Goal: Task Accomplishment & Management: Use online tool/utility

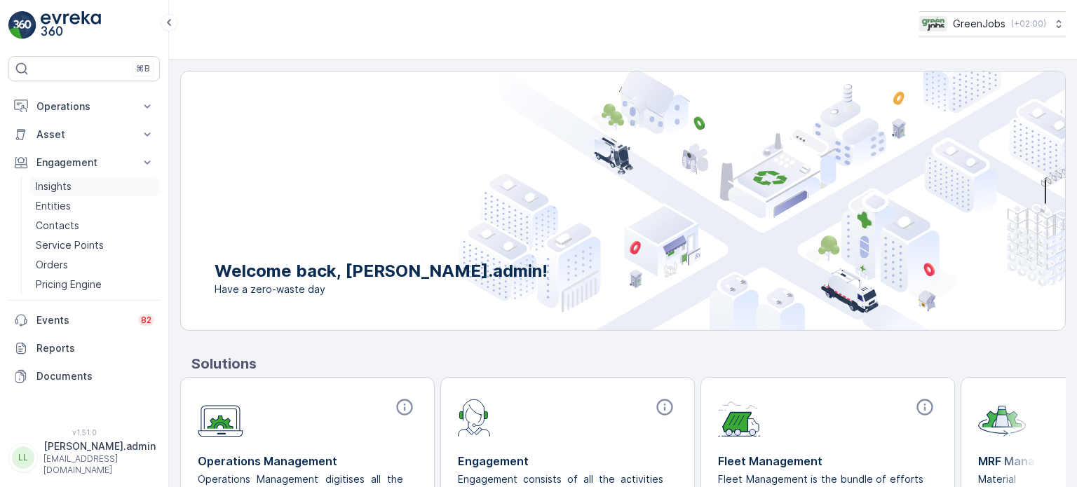
click at [53, 187] on p "Insights" at bounding box center [54, 186] width 36 height 14
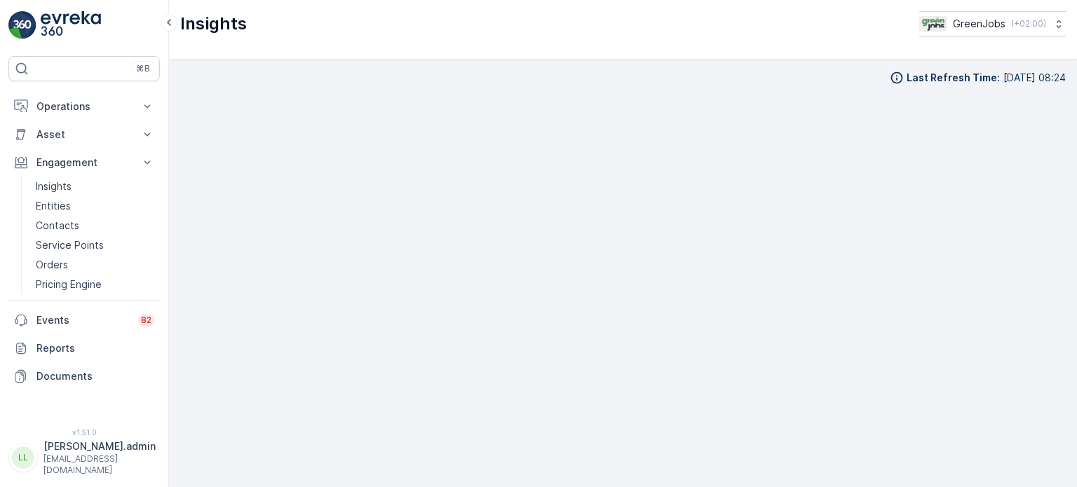
scroll to position [11, 0]
click at [79, 161] on p "Engagement" at bounding box center [83, 163] width 95 height 14
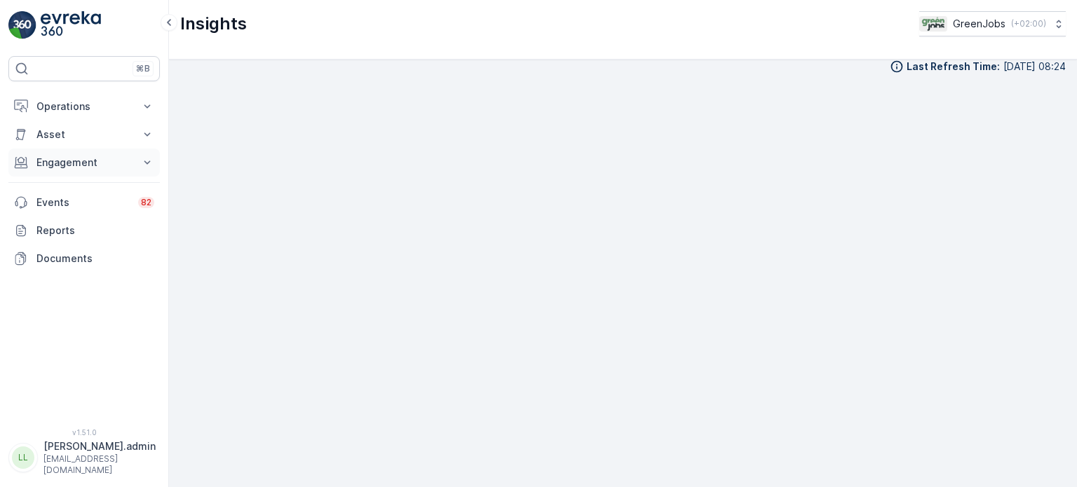
click at [91, 158] on p "Engagement" at bounding box center [83, 163] width 95 height 14
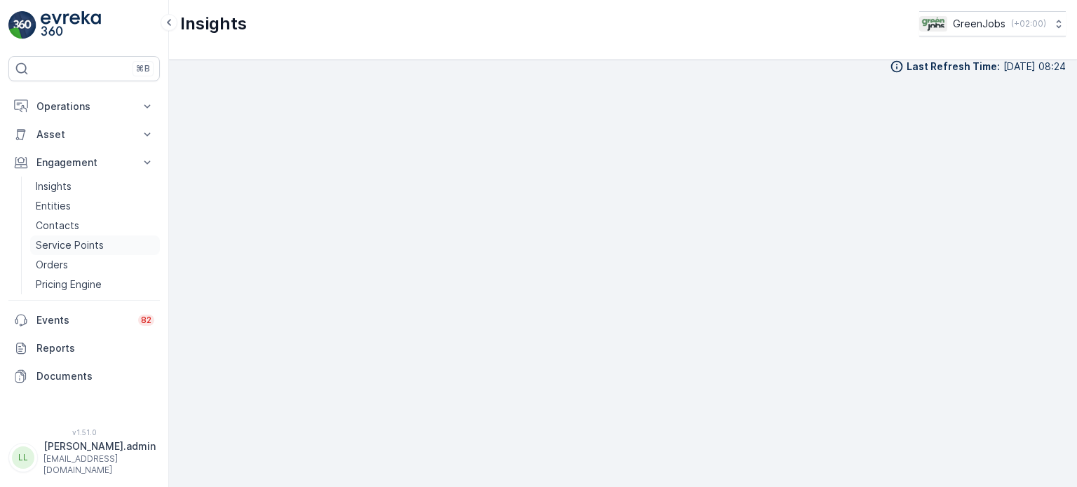
click at [76, 239] on p "Service Points" at bounding box center [70, 245] width 68 height 14
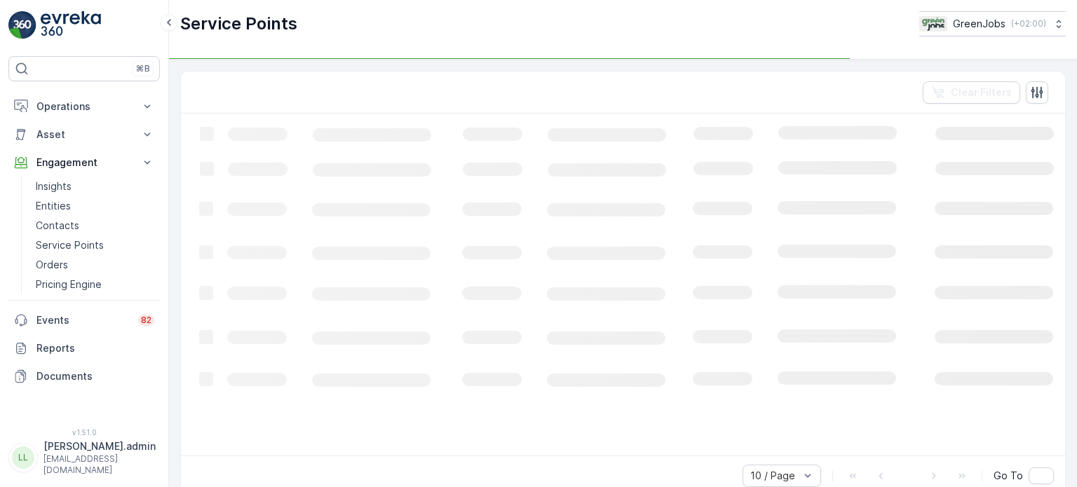
click at [75, 108] on p "Operations" at bounding box center [83, 107] width 95 height 14
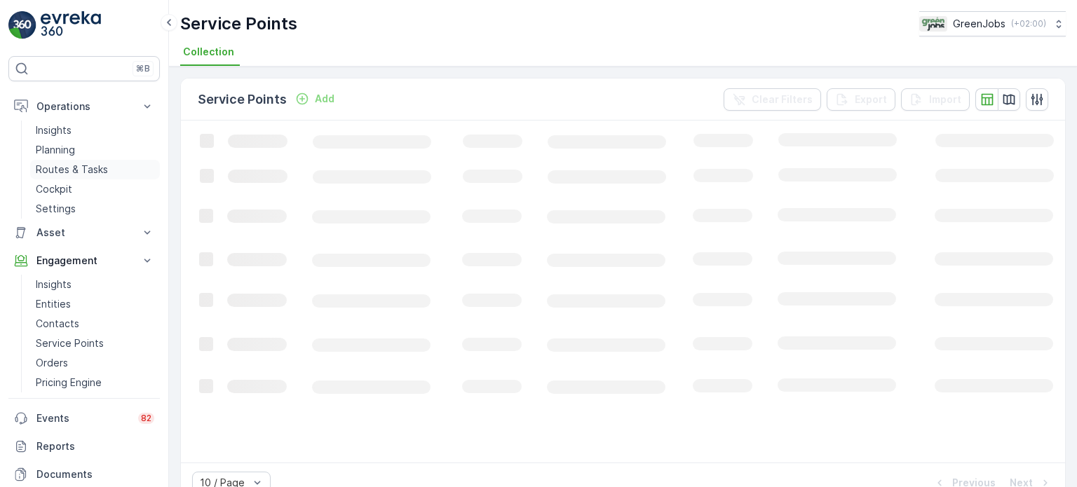
click at [62, 168] on p "Routes & Tasks" at bounding box center [72, 170] width 72 height 14
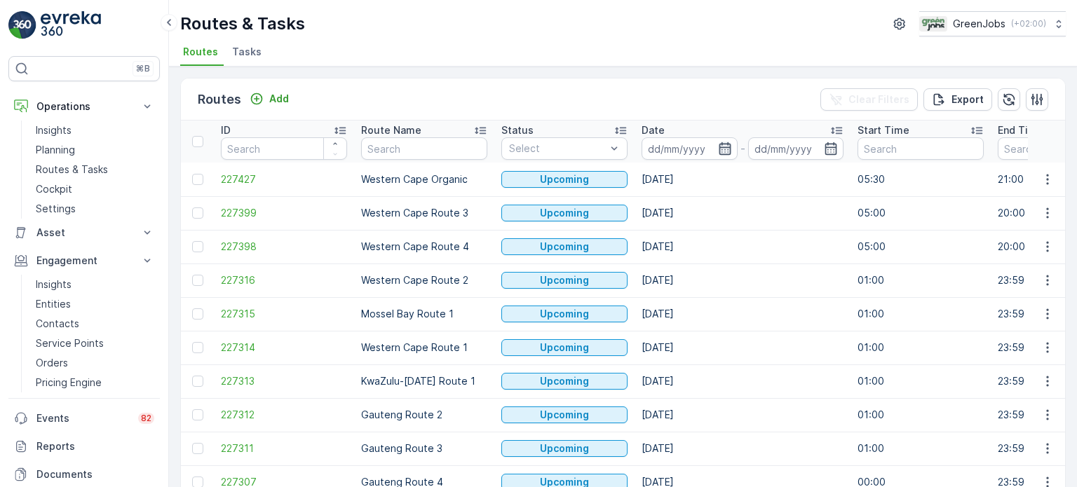
click at [731, 148] on div at bounding box center [690, 148] width 96 height 22
click at [726, 149] on icon "button" at bounding box center [725, 149] width 14 height 14
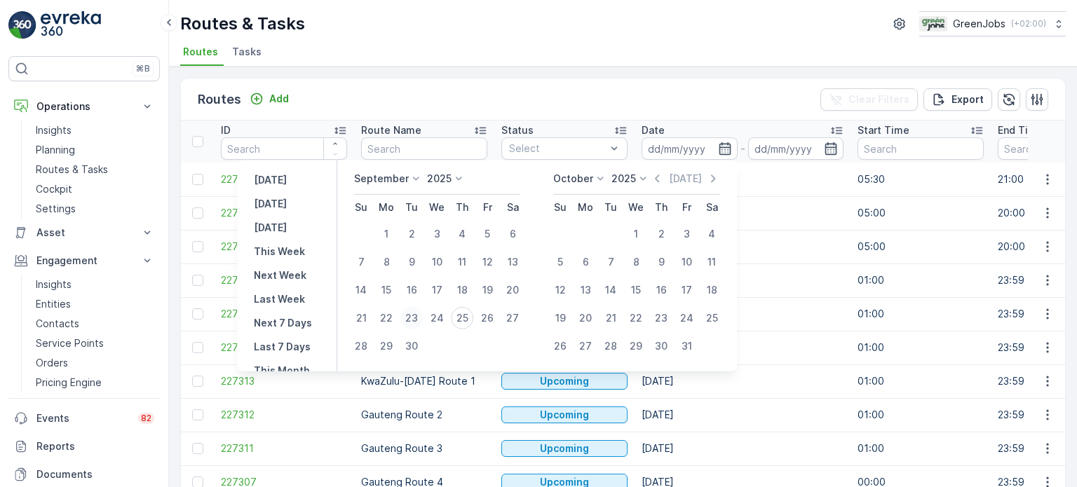
click at [400, 316] on tr "21 22 23 24 25 26 27" at bounding box center [436, 318] width 177 height 28
click at [420, 316] on div "23" at bounding box center [411, 318] width 22 height 22
type input "[DATE]"
click at [417, 315] on div "23" at bounding box center [411, 318] width 22 height 22
type input "[DATE]"
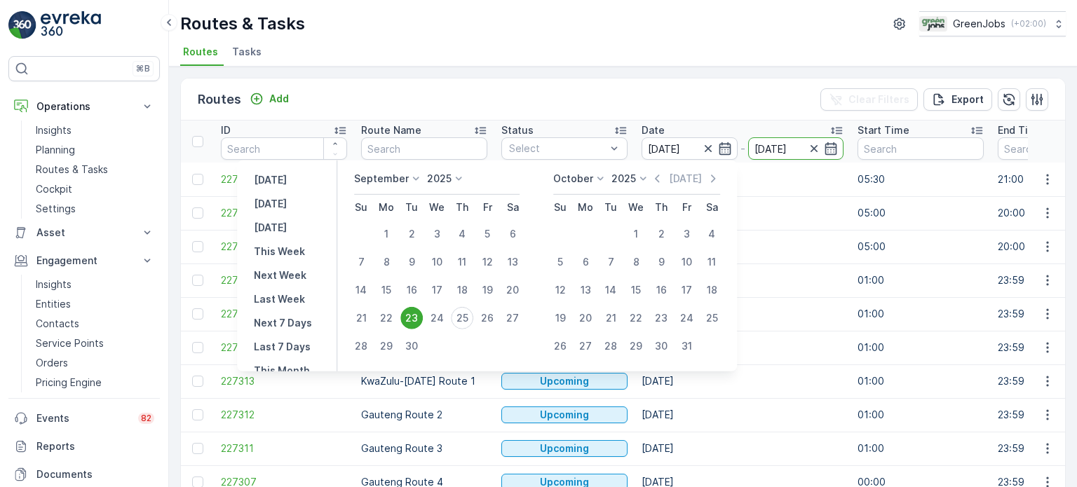
click at [417, 315] on div "23" at bounding box center [411, 318] width 22 height 22
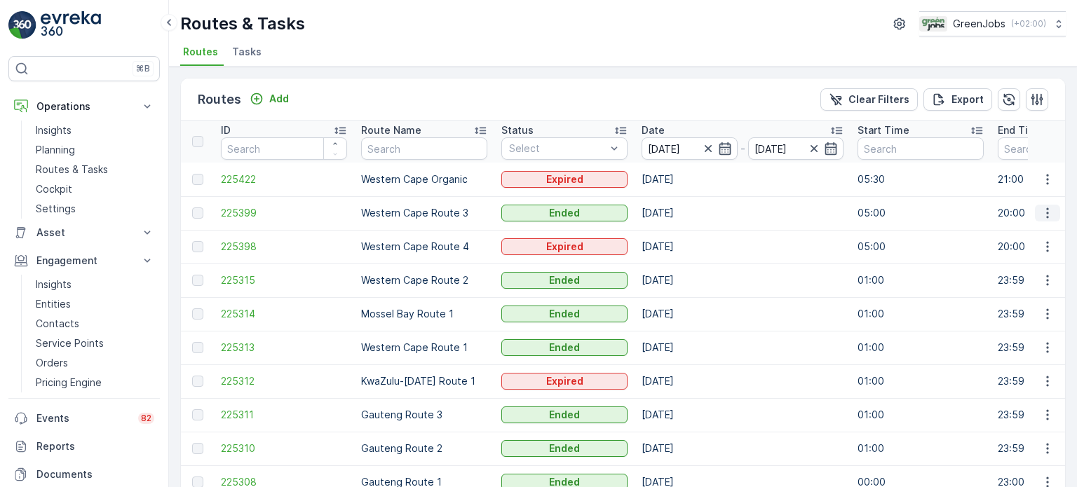
click at [1047, 210] on icon "button" at bounding box center [1047, 213] width 14 height 14
click at [1000, 236] on span "See More Details" at bounding box center [1014, 233] width 81 height 14
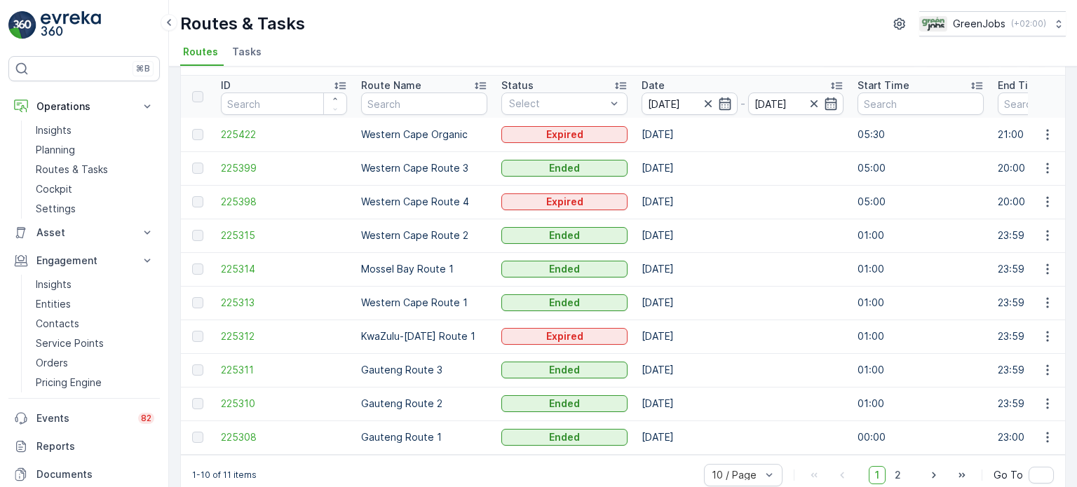
scroll to position [69, 0]
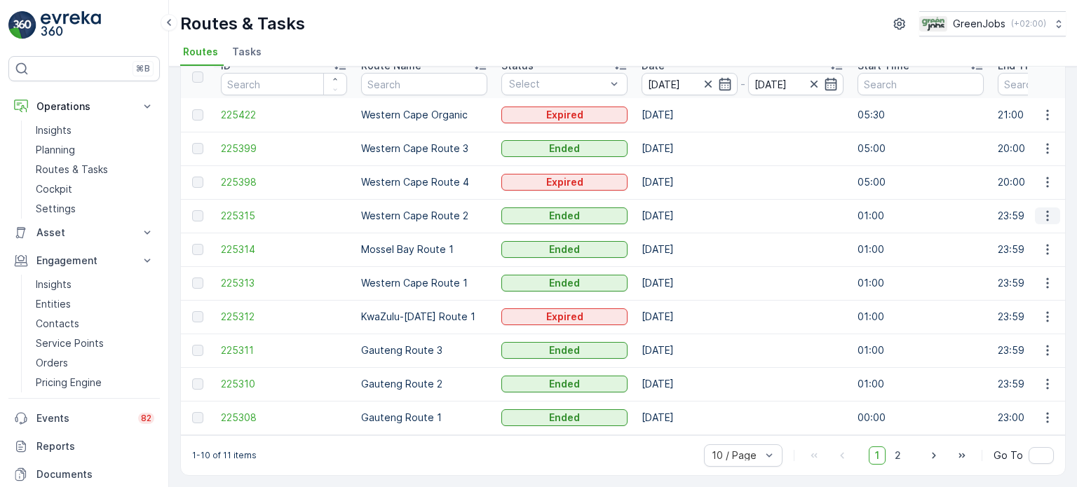
click at [1043, 212] on icon "button" at bounding box center [1047, 216] width 14 height 14
click at [1008, 229] on span "See More Details" at bounding box center [1014, 231] width 81 height 14
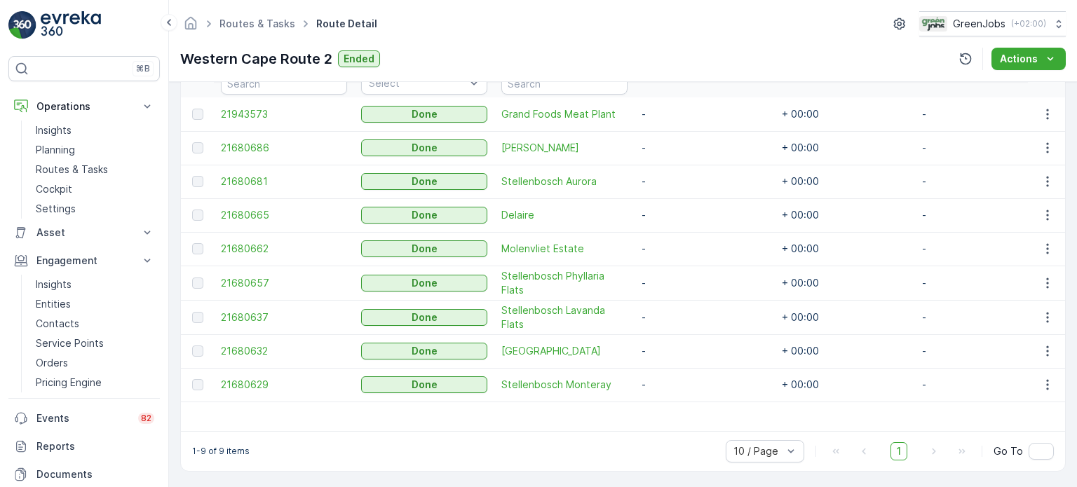
scroll to position [416, 0]
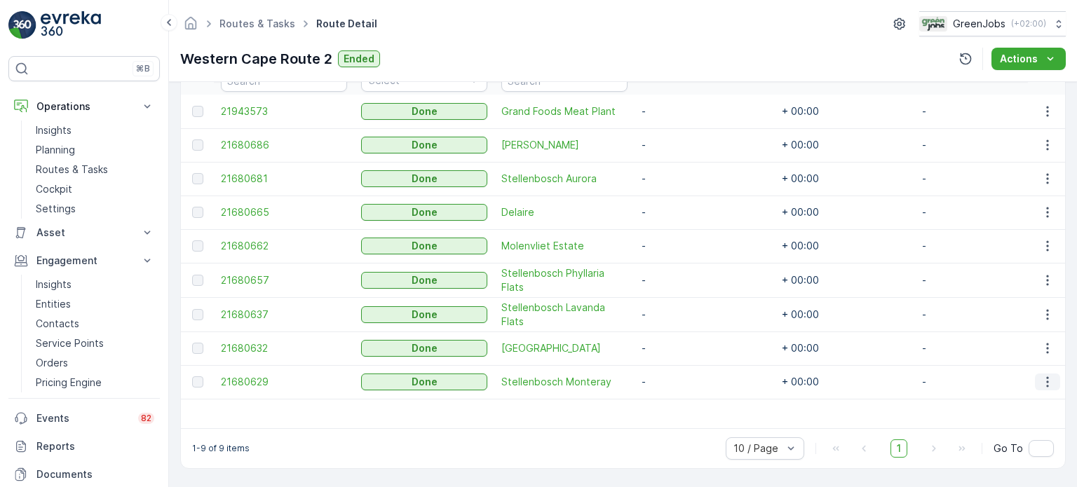
click at [1043, 379] on icon "button" at bounding box center [1047, 382] width 14 height 14
click at [1031, 391] on span "See More Details" at bounding box center [1030, 397] width 81 height 14
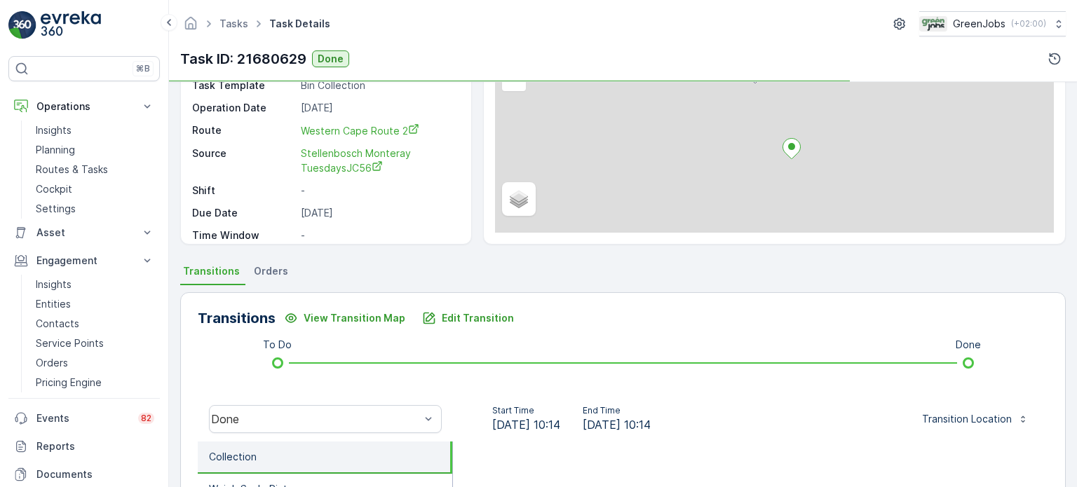
scroll to position [210, 0]
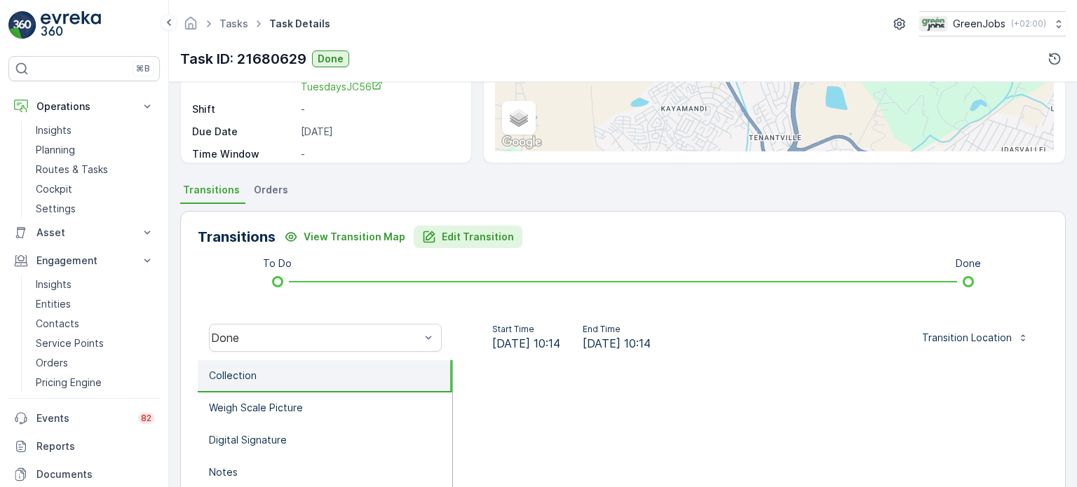
click at [451, 235] on p "Edit Transition" at bounding box center [478, 237] width 72 height 14
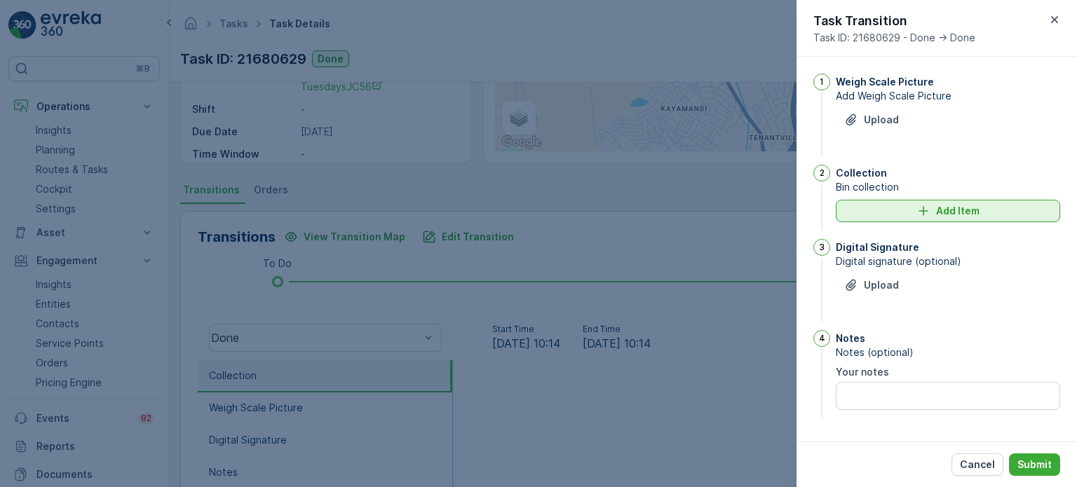
click at [922, 205] on icon "Add Item" at bounding box center [923, 211] width 14 height 14
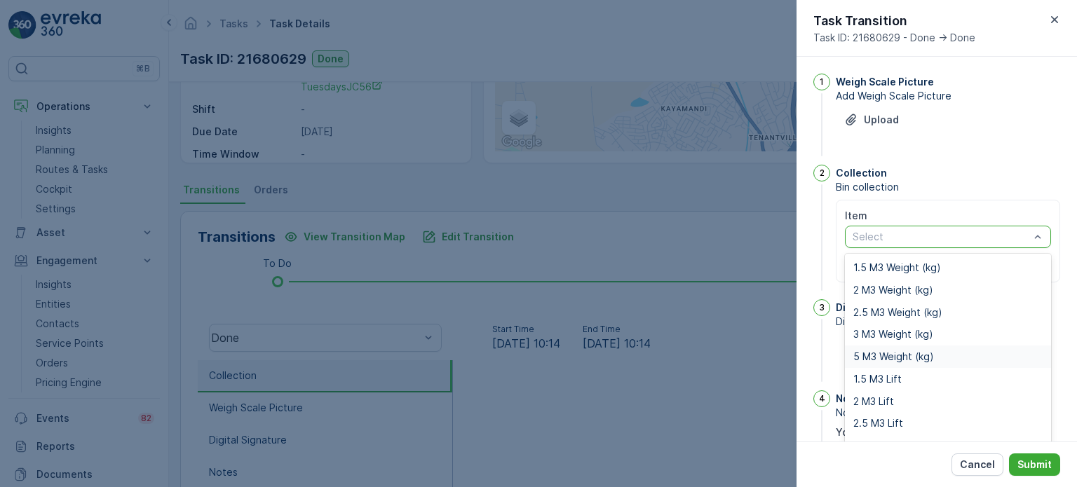
click at [873, 355] on span "5 M3 Weight (kg)" at bounding box center [893, 356] width 81 height 11
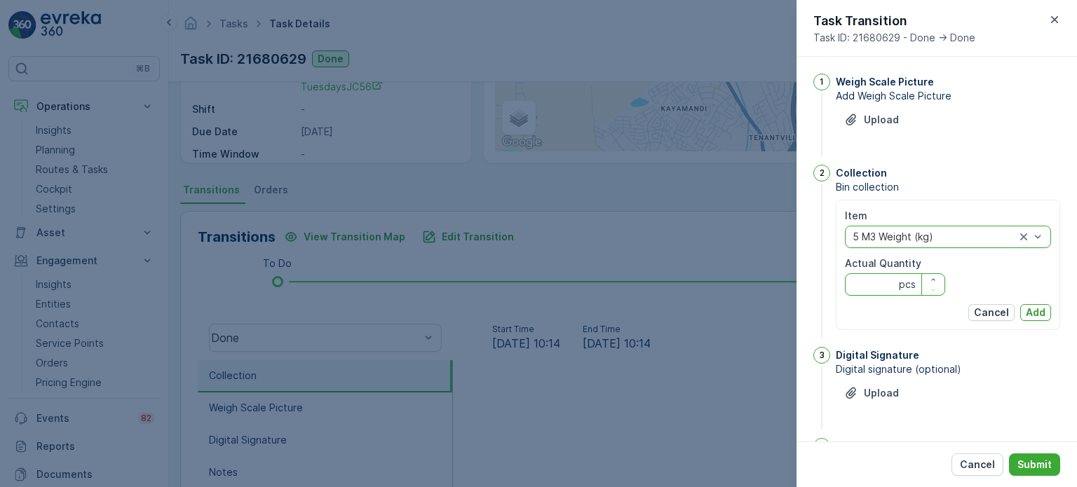
click at [874, 283] on Quantity "Actual Quantity" at bounding box center [895, 284] width 100 height 22
type Quantity "558"
click at [1035, 306] on p "Add" at bounding box center [1036, 313] width 20 height 14
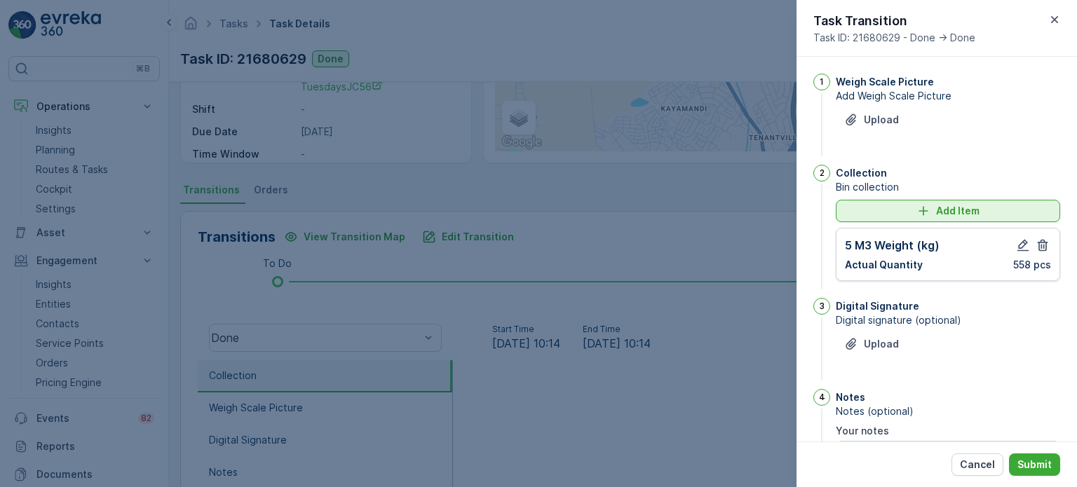
click at [876, 210] on div "Add Item" at bounding box center [948, 211] width 208 height 14
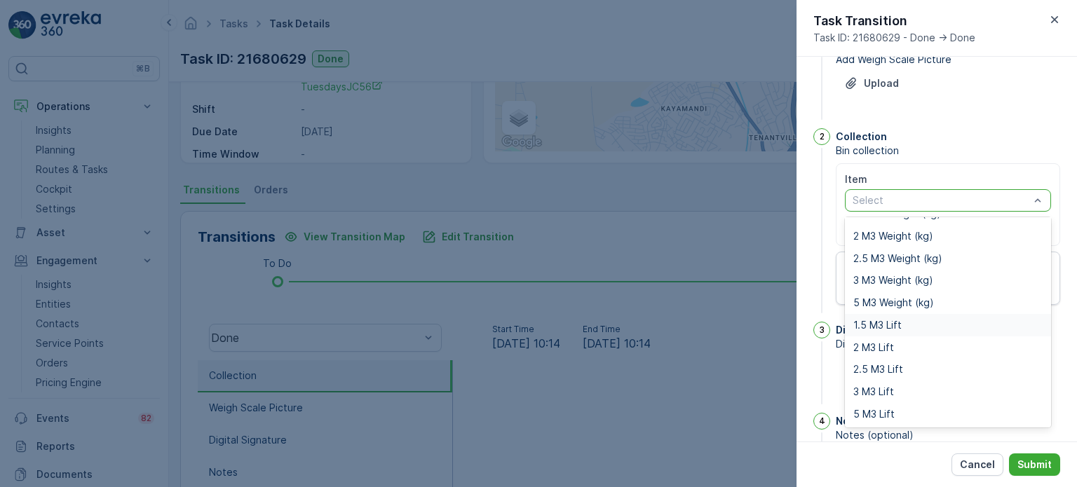
scroll to position [114, 0]
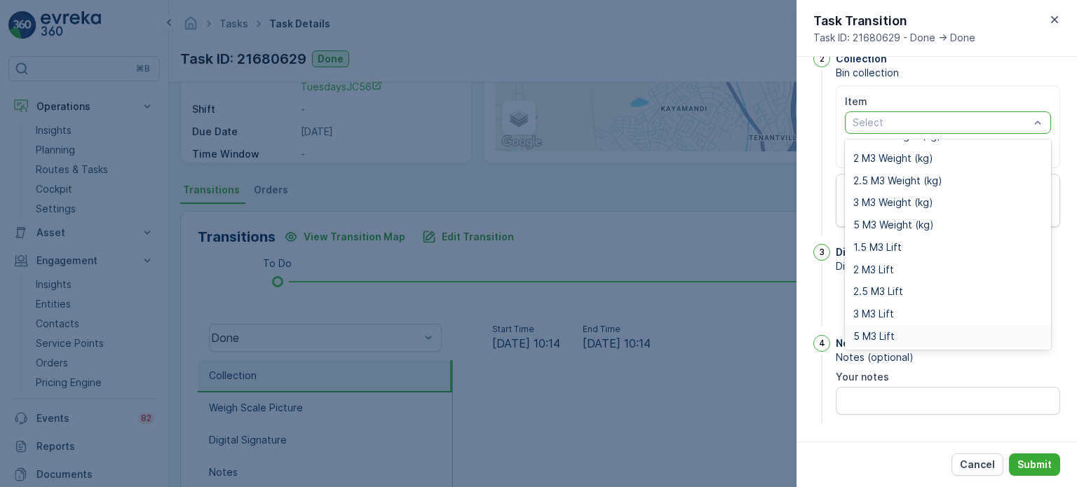
click at [878, 332] on span "5 M3 Lift" at bounding box center [873, 336] width 41 height 11
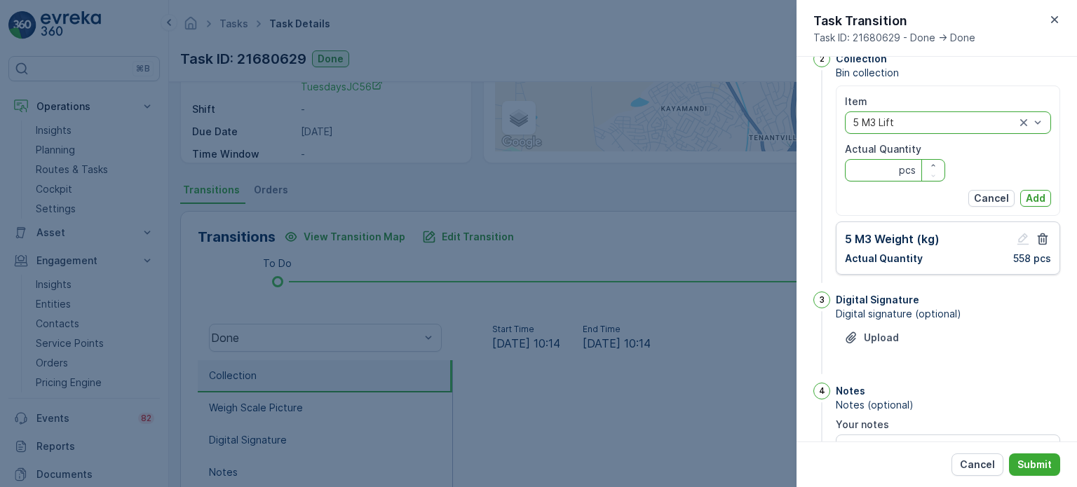
click at [894, 162] on Quantity "Actual Quantity" at bounding box center [895, 170] width 100 height 22
type Quantity "1"
click at [1040, 193] on p "Add" at bounding box center [1036, 198] width 20 height 14
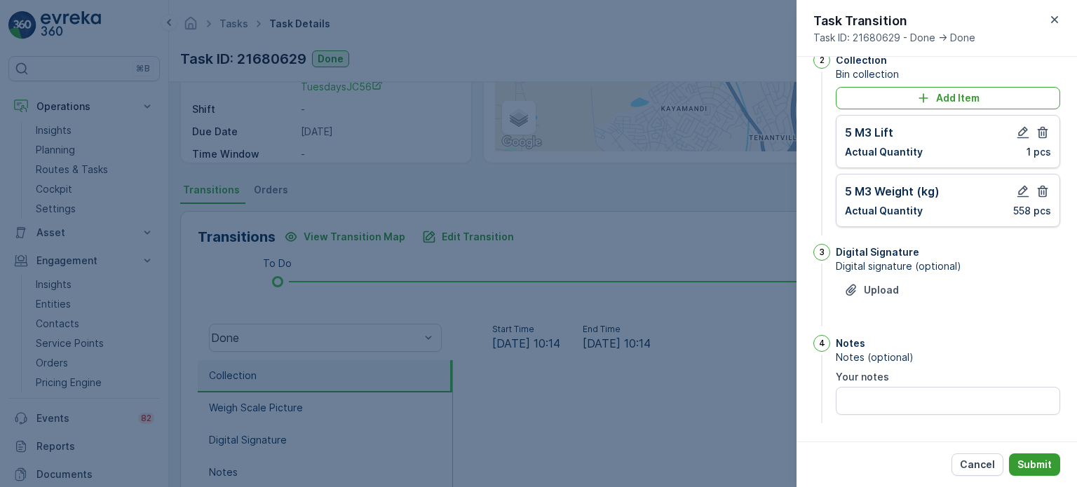
click at [1038, 465] on p "Submit" at bounding box center [1034, 465] width 34 height 14
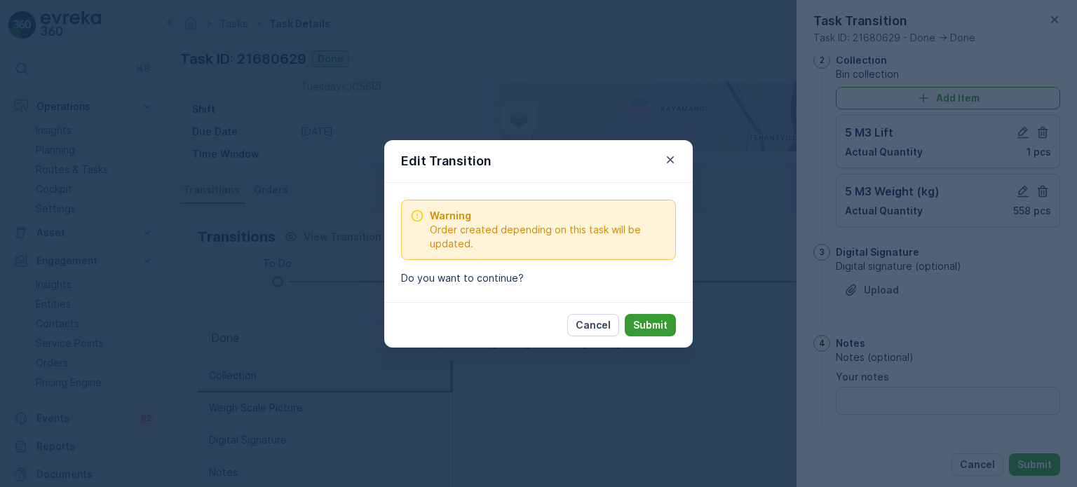
click at [661, 326] on p "Submit" at bounding box center [650, 325] width 34 height 14
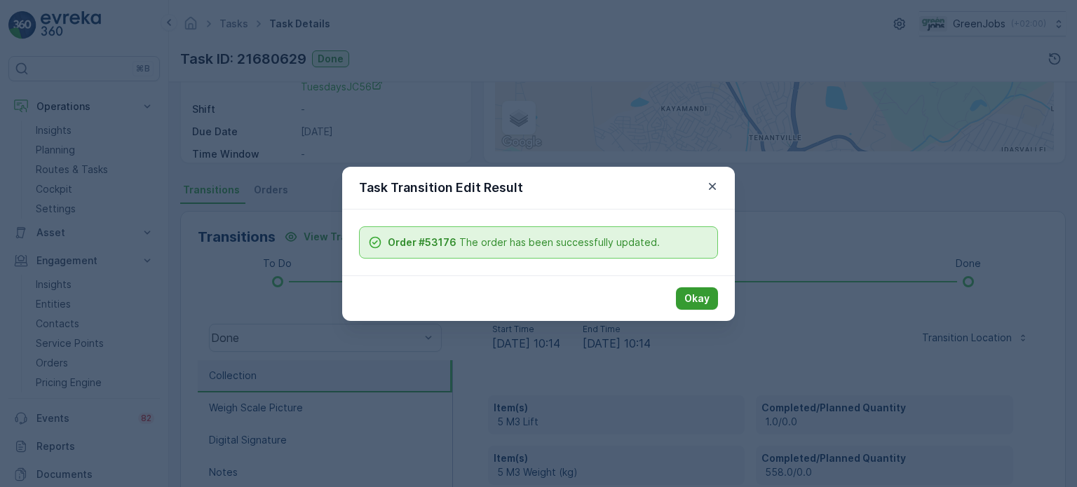
click at [710, 294] on button "Okay" at bounding box center [697, 298] width 42 height 22
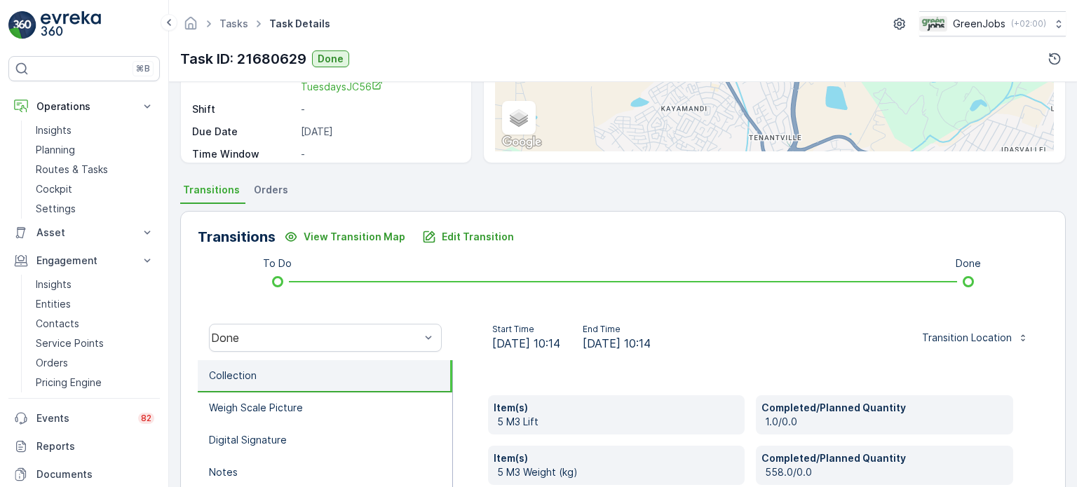
click at [278, 191] on span "Orders" at bounding box center [271, 190] width 34 height 14
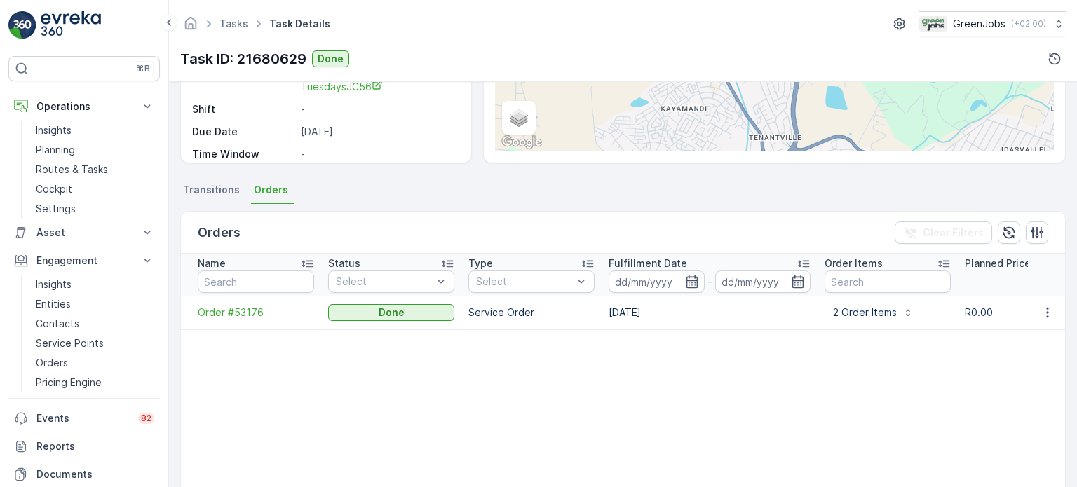
click at [233, 306] on span "Order #53176" at bounding box center [256, 313] width 116 height 14
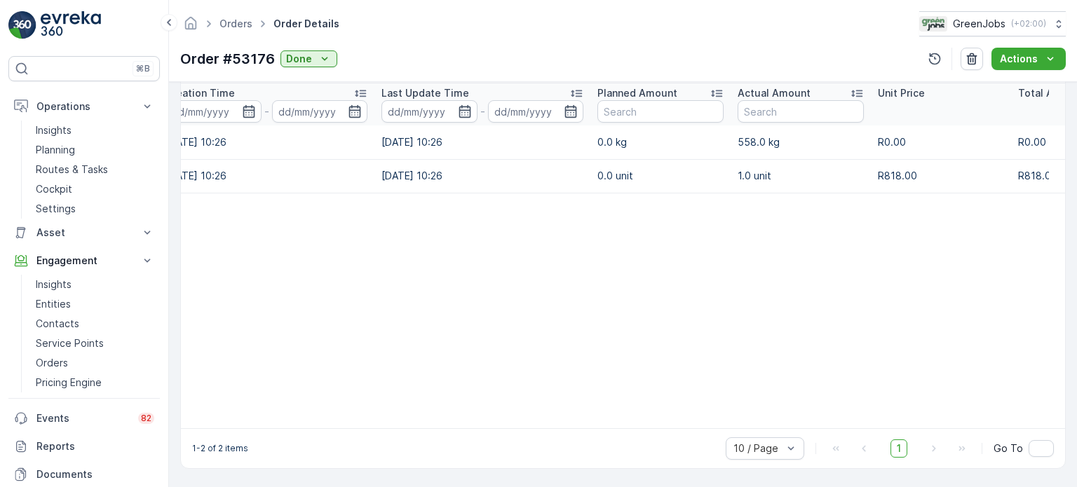
scroll to position [0, 144]
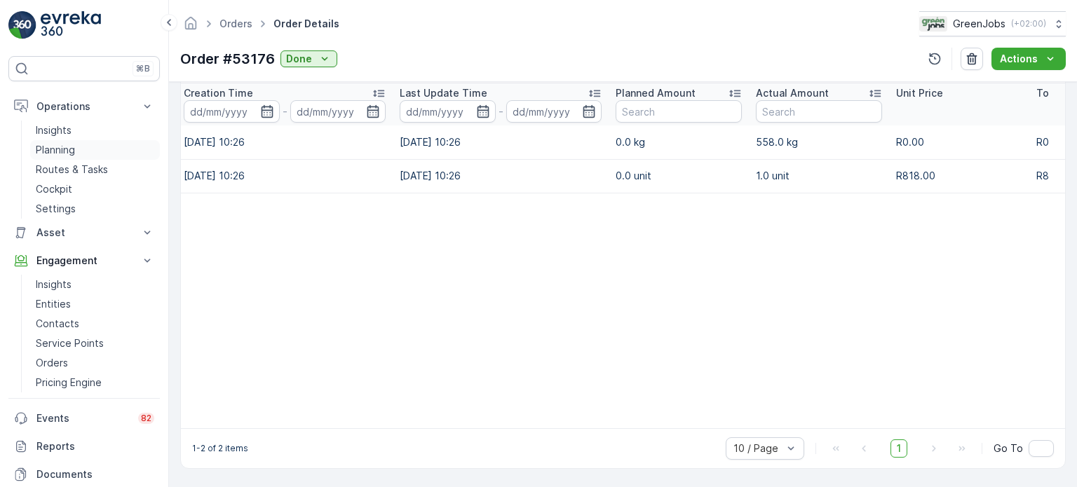
click at [73, 150] on p "Planning" at bounding box center [55, 150] width 39 height 14
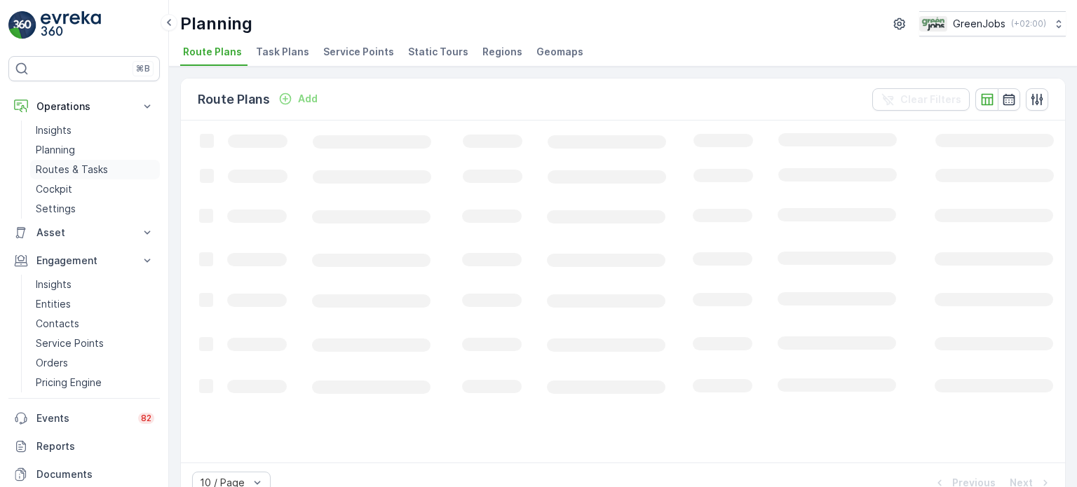
click at [80, 175] on p "Routes & Tasks" at bounding box center [72, 170] width 72 height 14
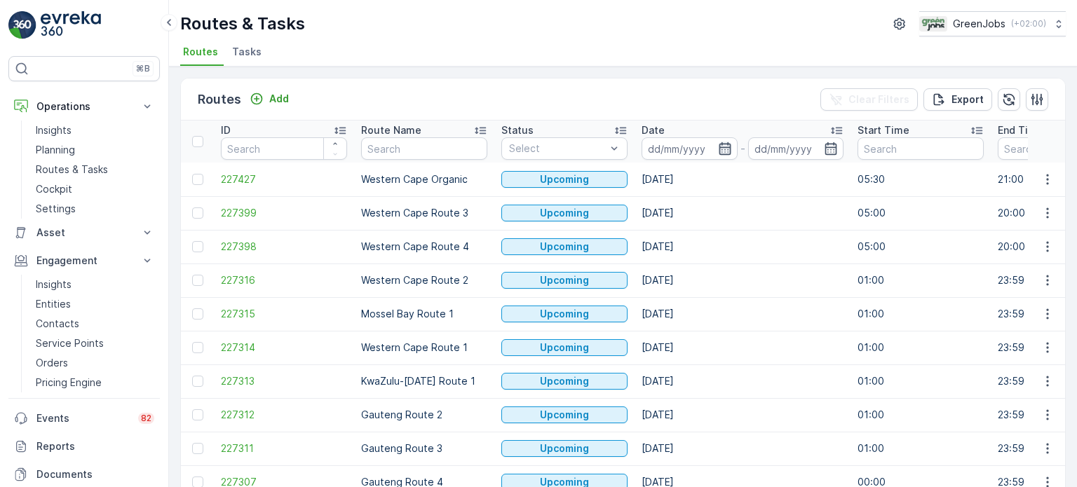
click at [729, 143] on icon "button" at bounding box center [725, 148] width 12 height 13
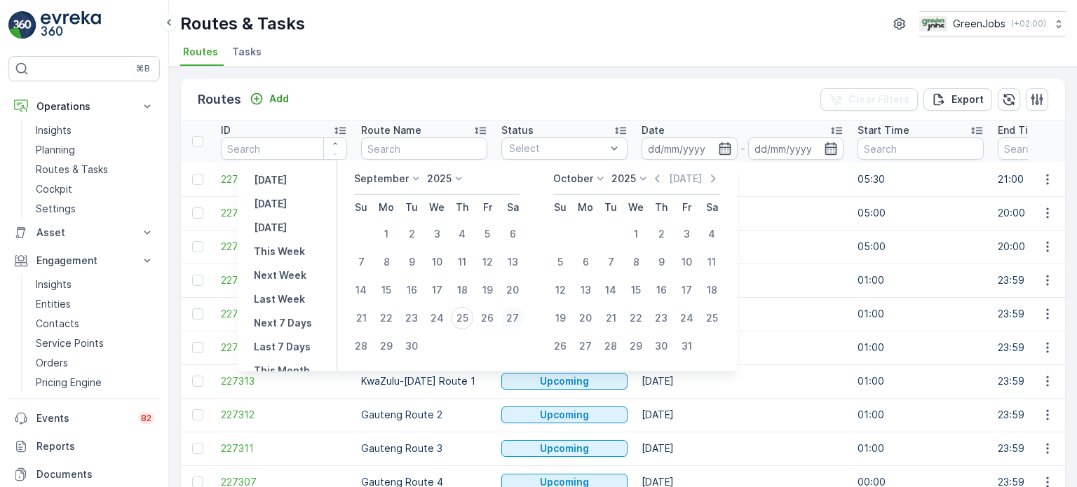
click at [517, 318] on div "27" at bounding box center [512, 318] width 22 height 22
type input "[DATE]"
click at [516, 317] on div "27" at bounding box center [512, 318] width 22 height 22
type input "[DATE]"
click at [516, 317] on div "27" at bounding box center [512, 318] width 22 height 22
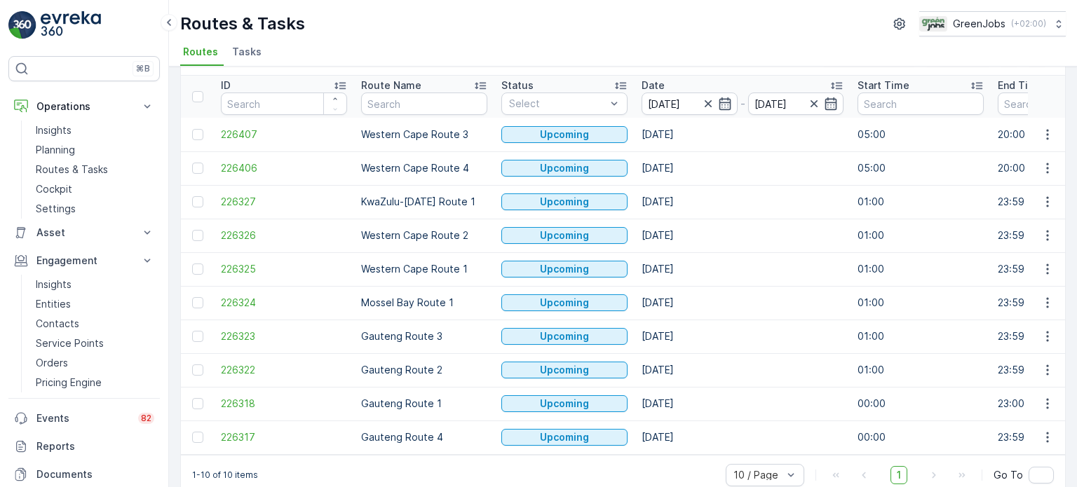
scroll to position [69, 0]
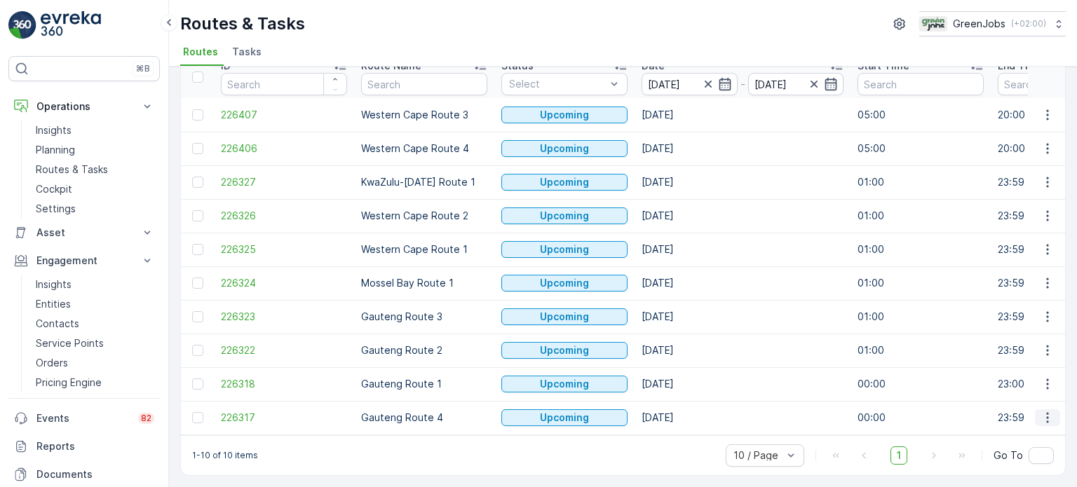
click at [1049, 411] on icon "button" at bounding box center [1047, 418] width 14 height 14
click at [1004, 302] on span "See More Details" at bounding box center [1014, 306] width 81 height 14
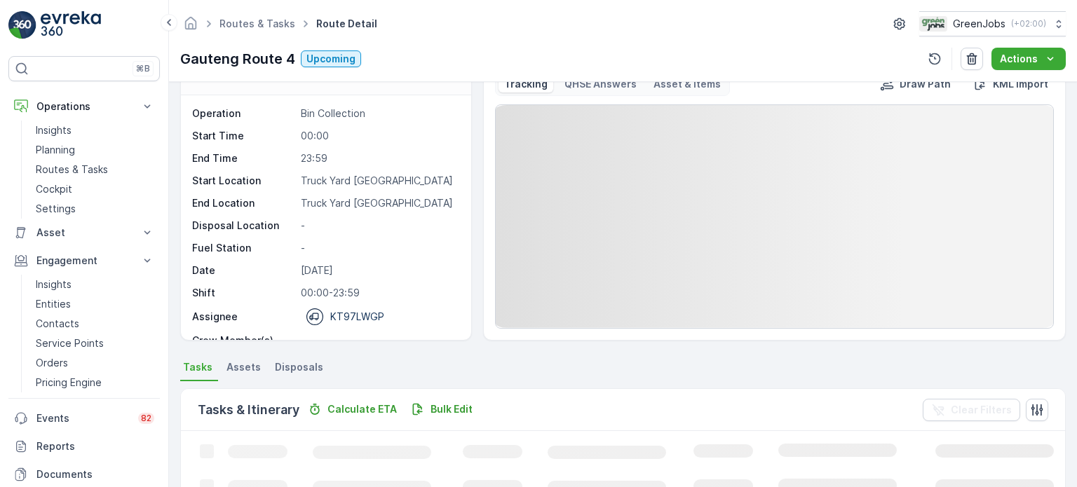
scroll to position [210, 0]
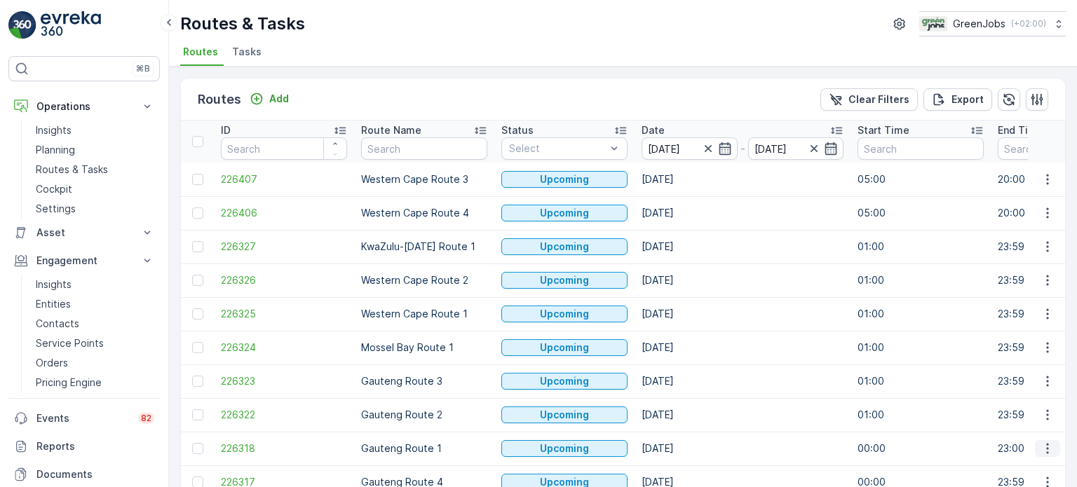
click at [1046, 448] on icon "button" at bounding box center [1047, 449] width 2 height 11
click at [991, 344] on span "See More Details" at bounding box center [1014, 342] width 81 height 14
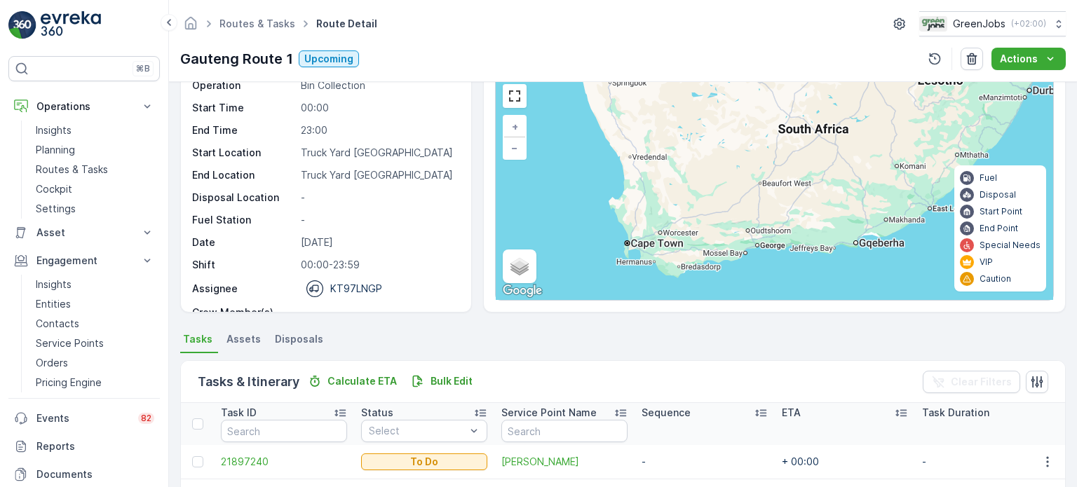
scroll to position [201, 0]
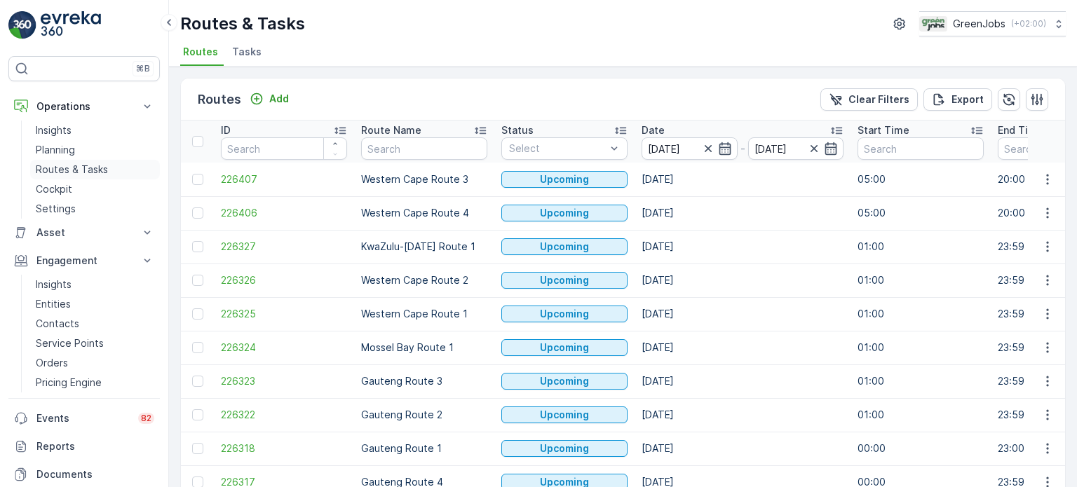
drag, startPoint x: 83, startPoint y: 165, endPoint x: 107, endPoint y: 169, distance: 24.1
click at [84, 165] on p "Routes & Tasks" at bounding box center [72, 170] width 72 height 14
drag, startPoint x: 731, startPoint y: 143, endPoint x: 728, endPoint y: 154, distance: 10.9
click at [731, 144] on icon "button" at bounding box center [725, 149] width 14 height 14
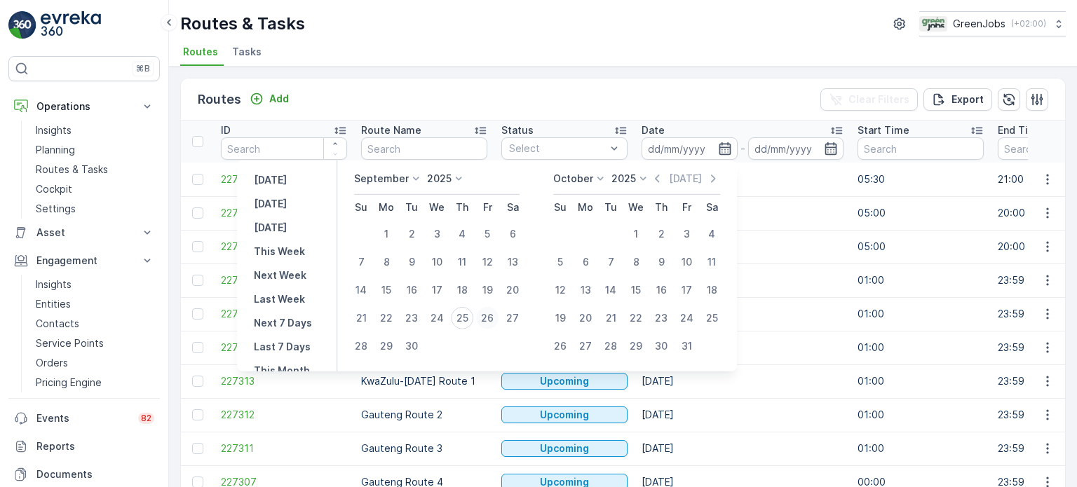
click at [490, 319] on div "26" at bounding box center [487, 318] width 22 height 22
type input "[DATE]"
click at [490, 318] on div "26" at bounding box center [487, 318] width 22 height 22
type input "[DATE]"
click at [490, 316] on div "26" at bounding box center [487, 318] width 22 height 22
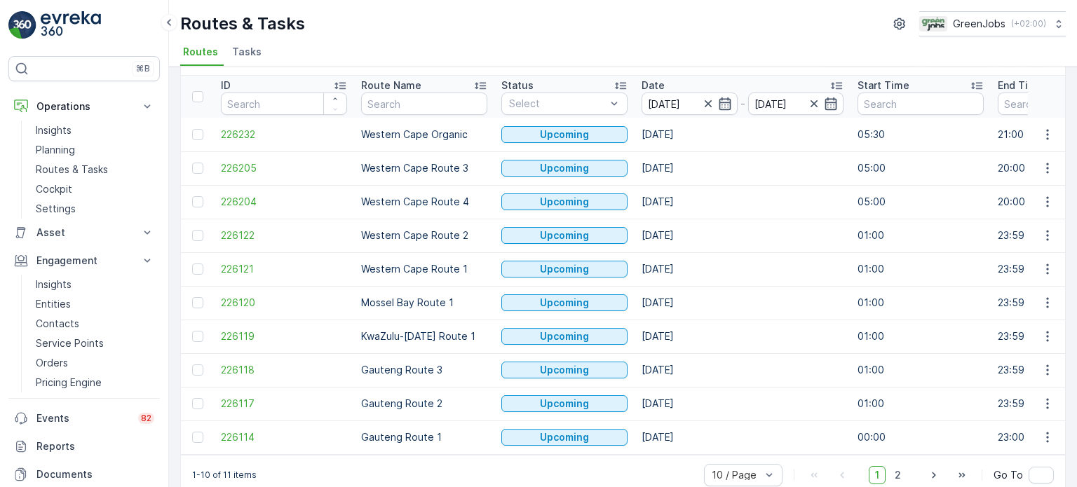
scroll to position [69, 0]
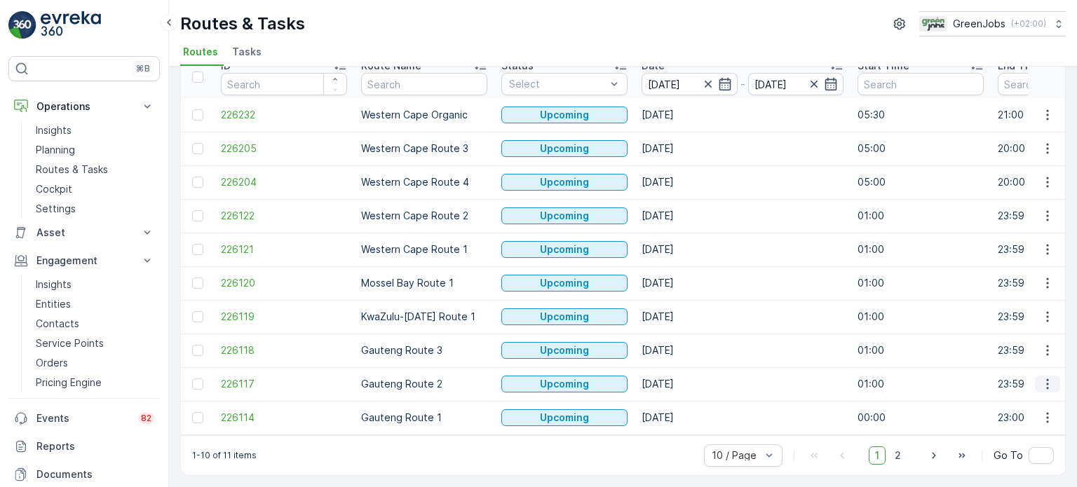
click at [1043, 377] on icon "button" at bounding box center [1047, 384] width 14 height 14
click at [982, 271] on span "See More Details" at bounding box center [1014, 272] width 81 height 14
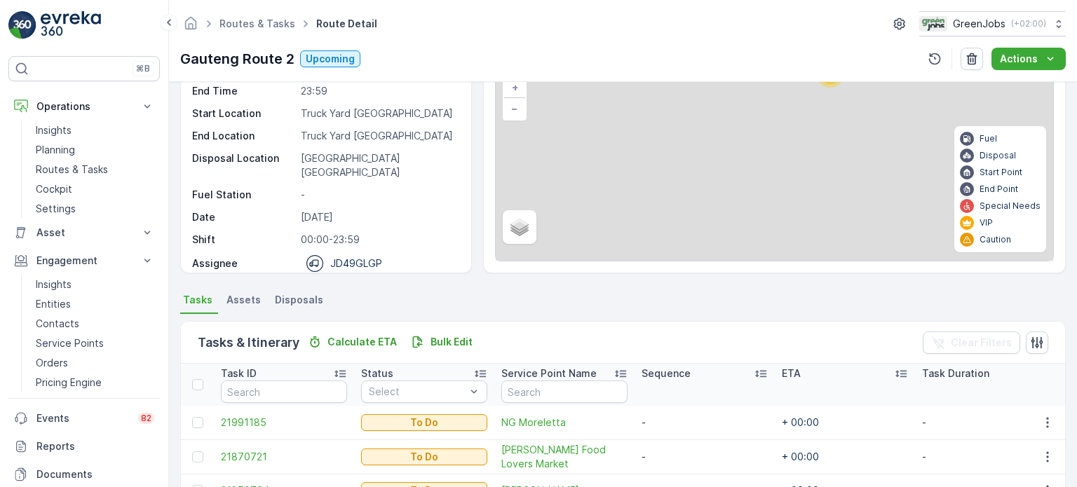
scroll to position [210, 0]
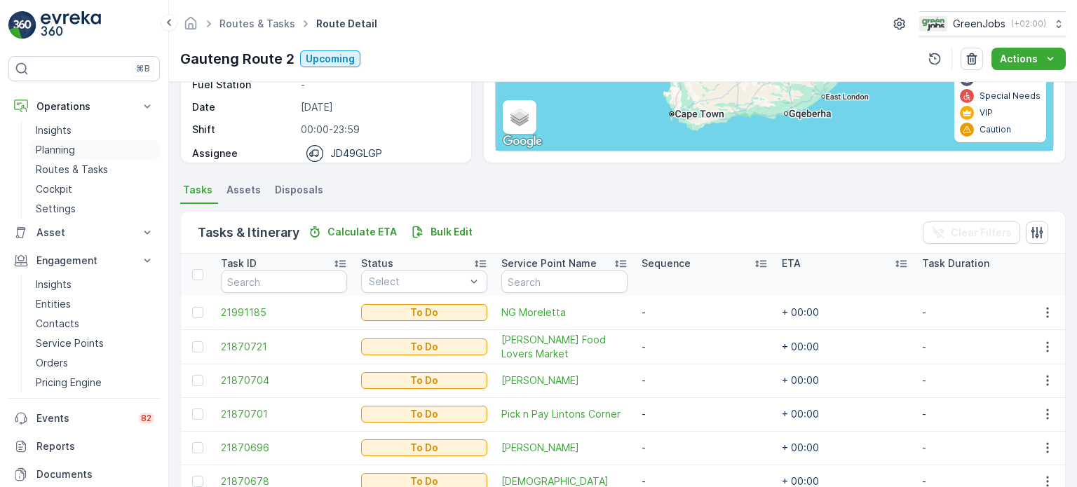
click at [51, 151] on p "Planning" at bounding box center [55, 150] width 39 height 14
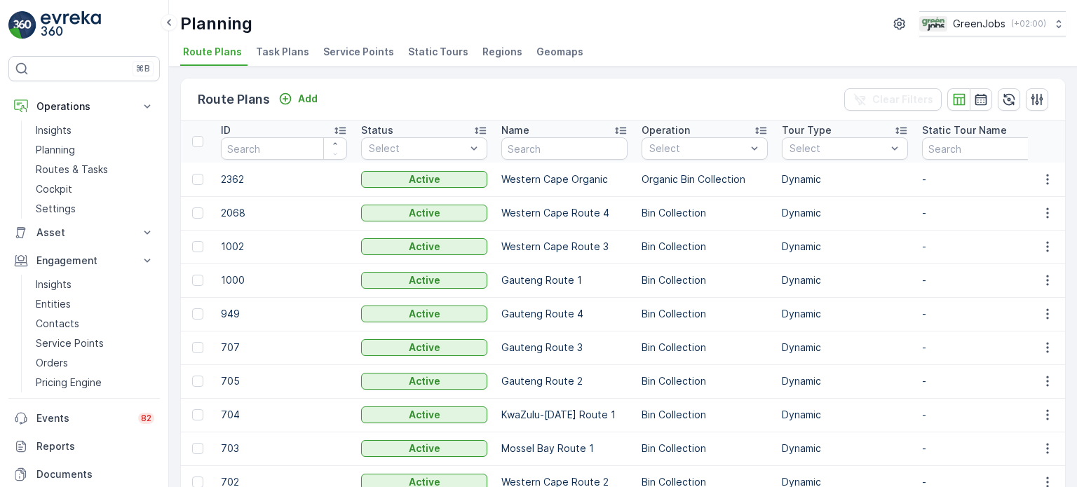
click at [355, 53] on span "Service Points" at bounding box center [358, 52] width 71 height 14
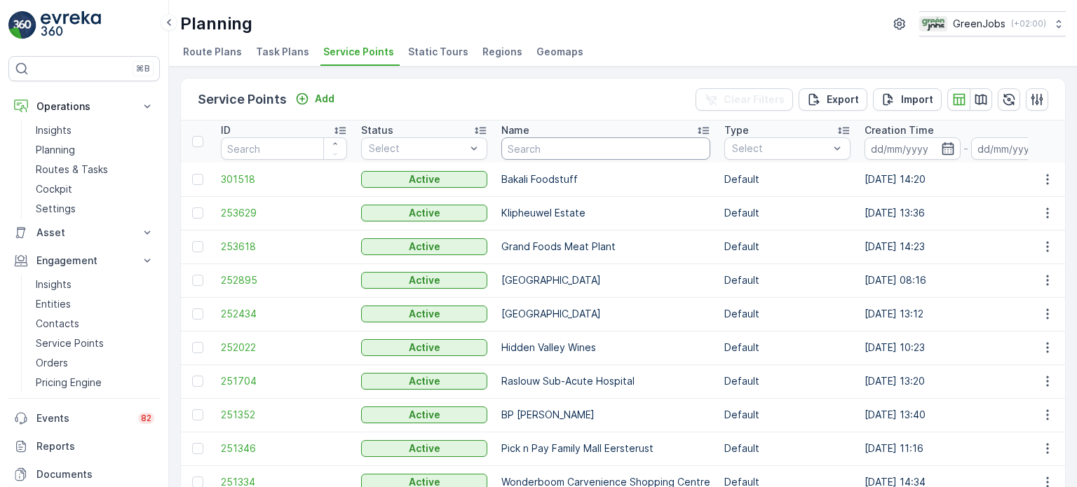
click at [669, 146] on input "text" at bounding box center [605, 148] width 209 height 22
type input "ng m"
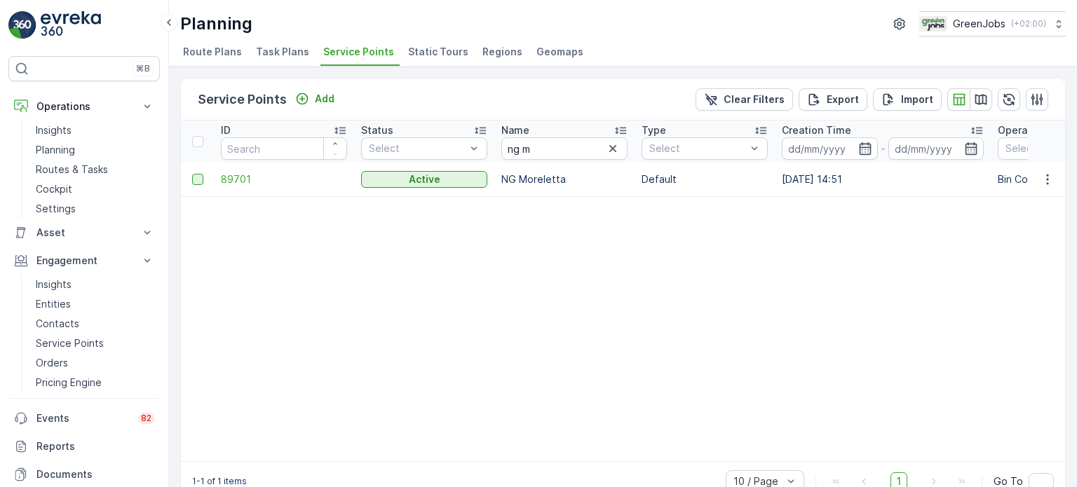
click at [195, 176] on div at bounding box center [197, 179] width 11 height 11
click at [192, 174] on input "checkbox" at bounding box center [192, 174] width 0 height 0
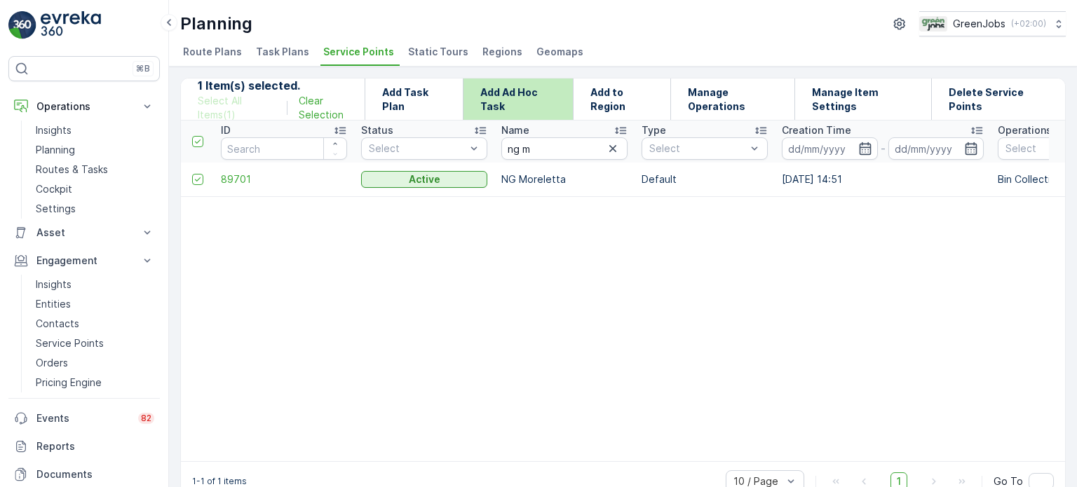
click at [527, 93] on p "Add Ad Hoc Task" at bounding box center [518, 100] width 76 height 28
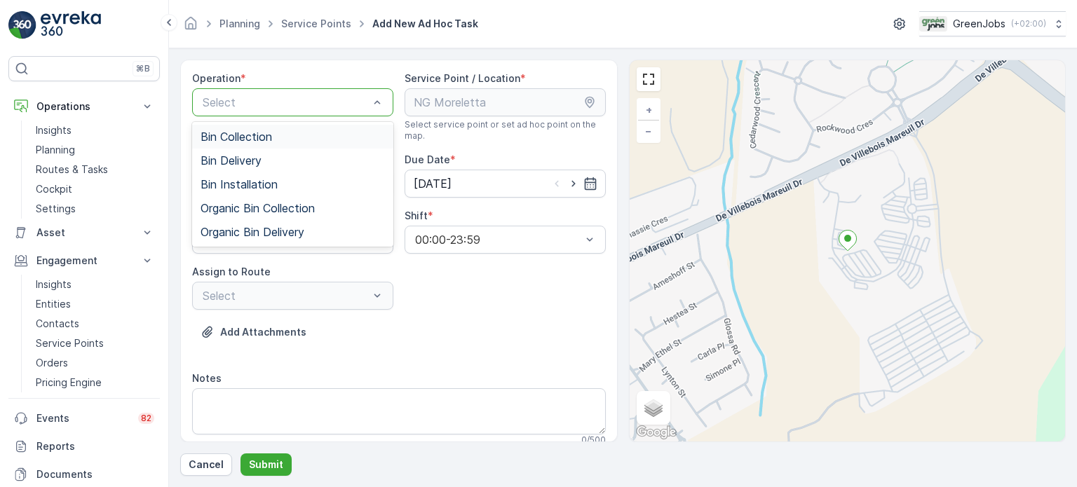
drag, startPoint x: 252, startPoint y: 133, endPoint x: 285, endPoint y: 133, distance: 32.3
click at [253, 132] on span "Bin Collection" at bounding box center [237, 136] width 72 height 13
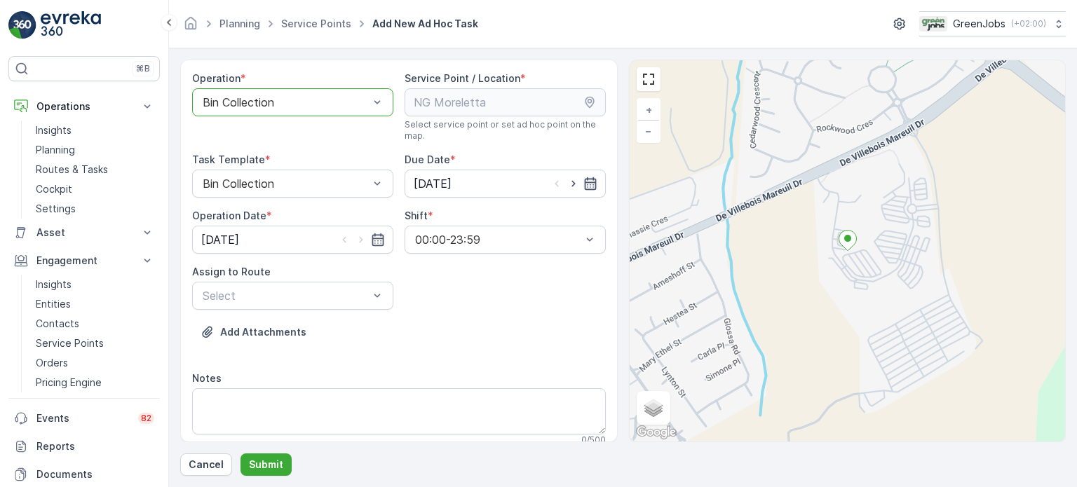
click at [586, 182] on icon "button" at bounding box center [590, 183] width 12 height 13
click at [578, 353] on div "27" at bounding box center [578, 356] width 22 height 22
type input "[DATE]"
click at [372, 240] on icon "button" at bounding box center [378, 239] width 12 height 13
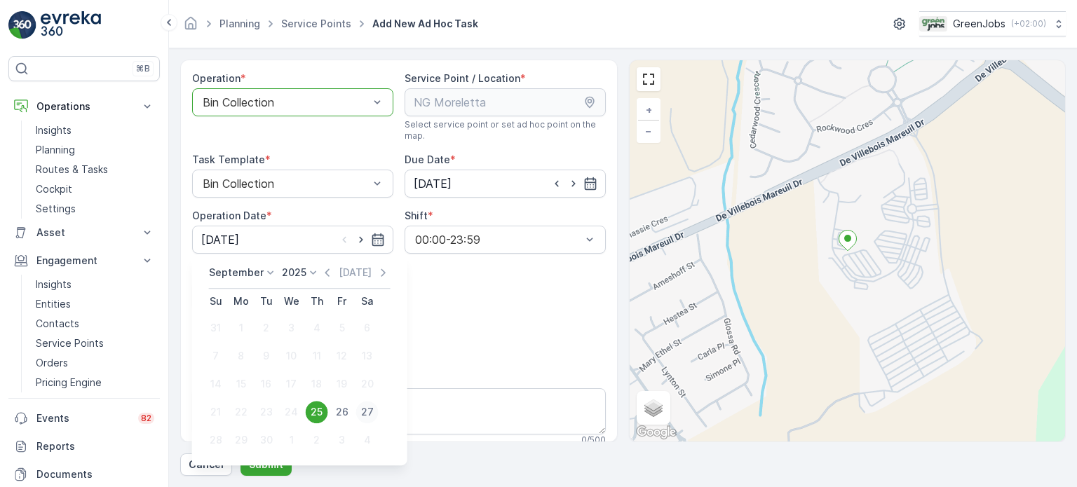
click at [366, 407] on div "27" at bounding box center [367, 412] width 22 height 22
type input "[DATE]"
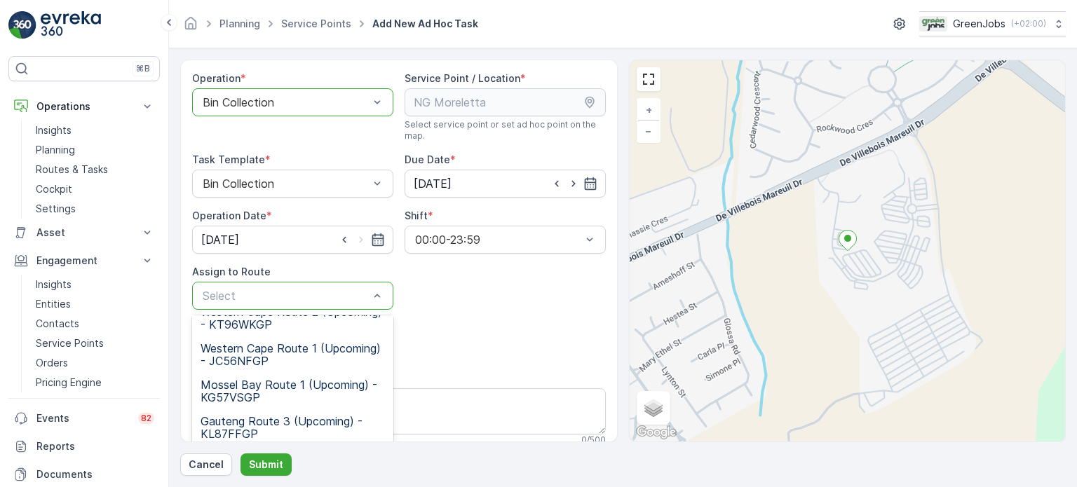
scroll to position [203, 0]
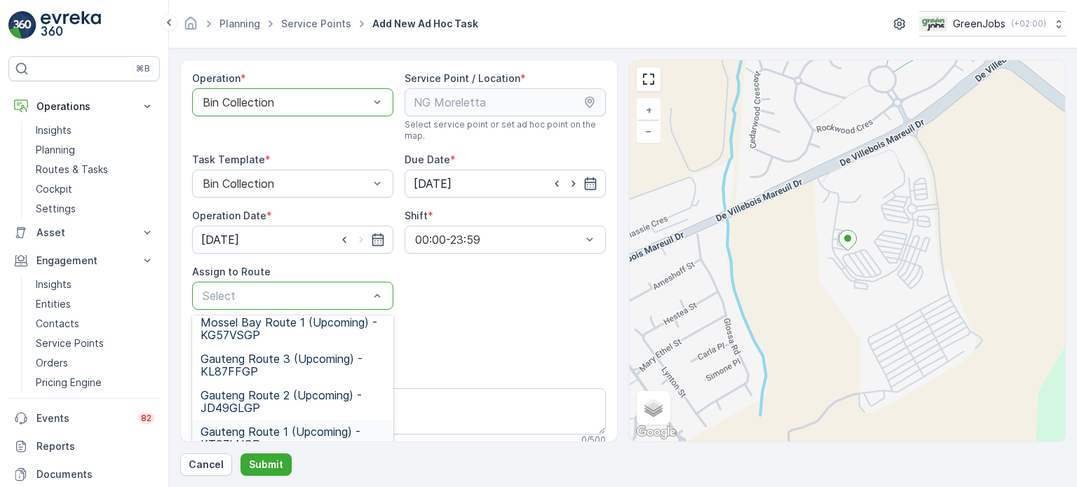
click at [250, 426] on span "Gauteng Route 1 (Upcoming) - KT97LNGP" at bounding box center [293, 438] width 184 height 25
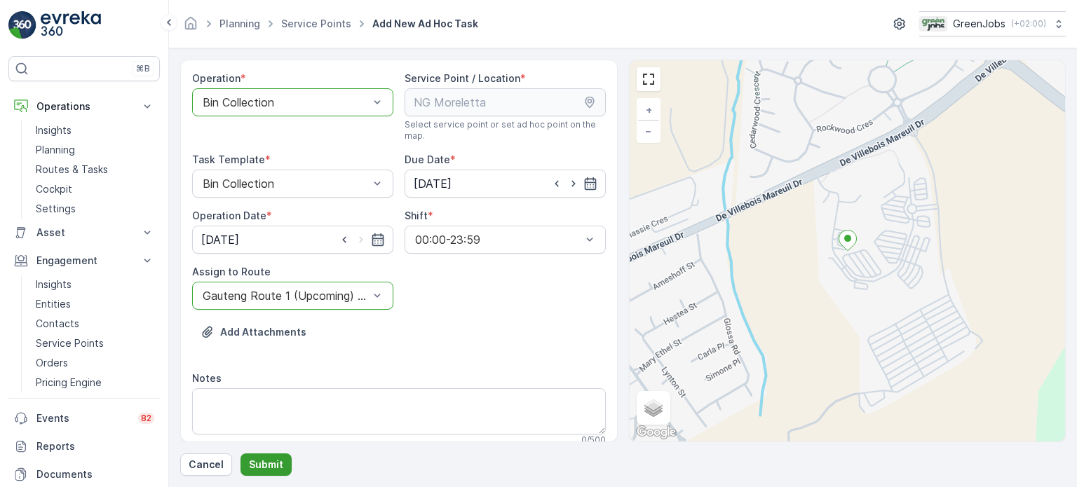
click at [273, 466] on p "Submit" at bounding box center [266, 465] width 34 height 14
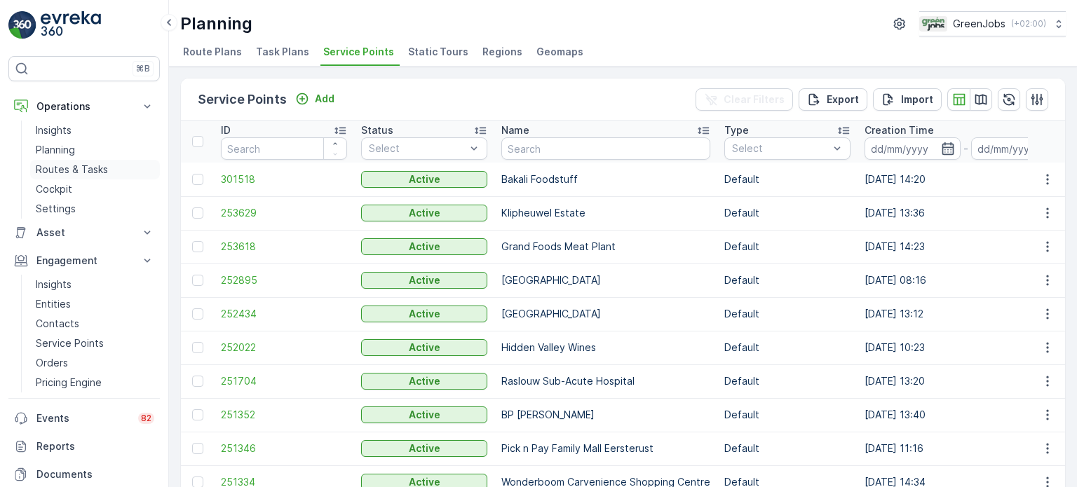
click at [81, 166] on p "Routes & Tasks" at bounding box center [72, 170] width 72 height 14
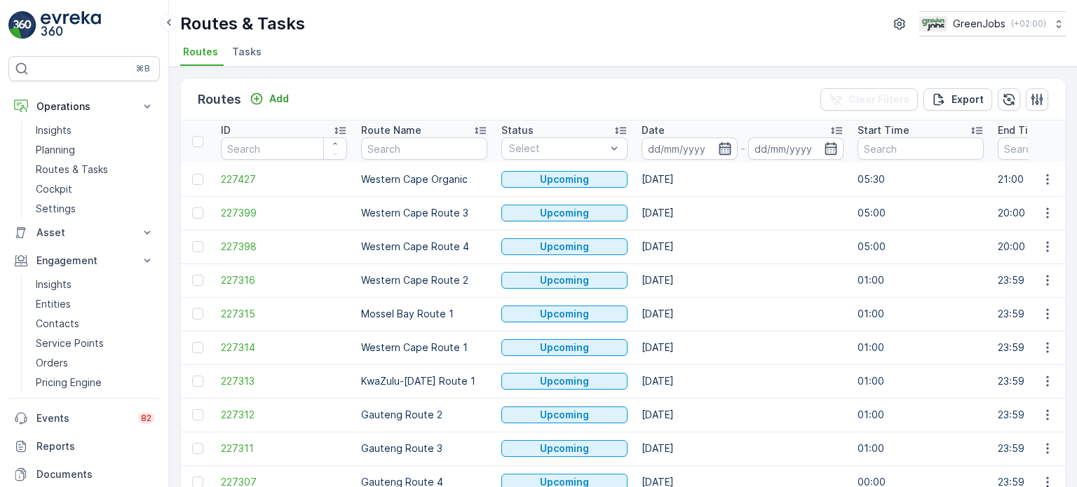
click at [723, 147] on icon "button" at bounding box center [725, 148] width 12 height 13
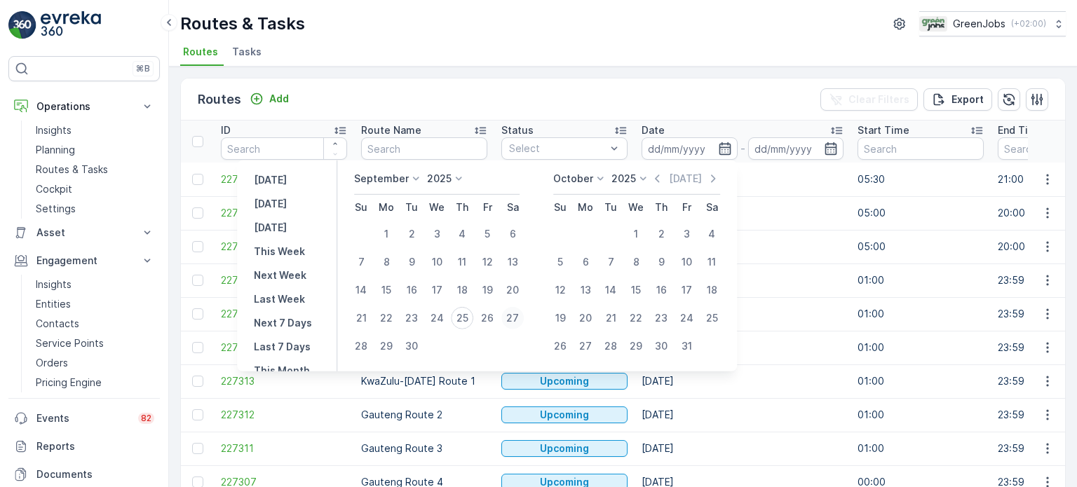
click at [515, 322] on div "27" at bounding box center [512, 318] width 22 height 22
type input "[DATE]"
click at [516, 320] on div "27" at bounding box center [512, 318] width 22 height 22
type input "[DATE]"
click at [516, 320] on div "27" at bounding box center [512, 318] width 22 height 22
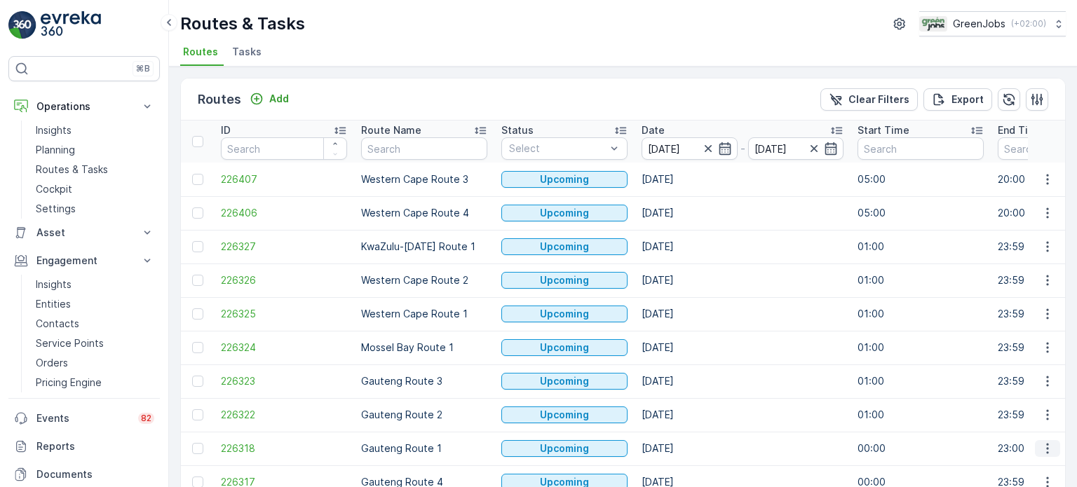
click at [1043, 449] on icon "button" at bounding box center [1047, 449] width 14 height 14
click at [982, 337] on span "See More Details" at bounding box center [1014, 342] width 81 height 14
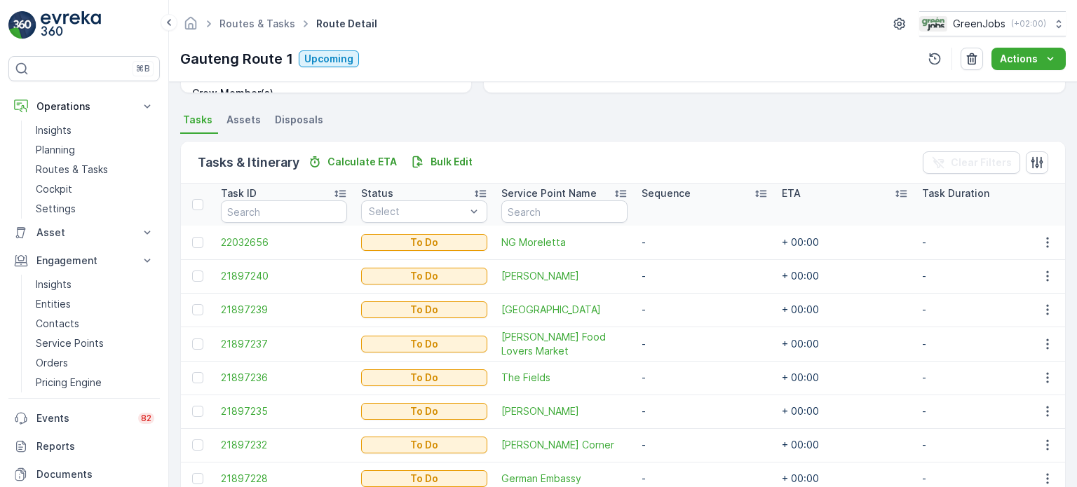
scroll to position [351, 0]
